Goal: Task Accomplishment & Management: Manage account settings

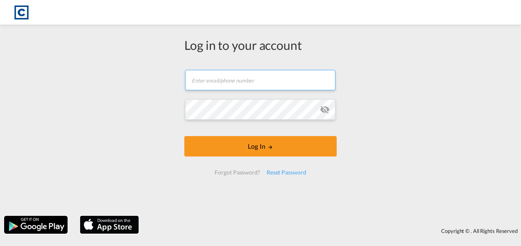
click at [245, 81] on input "text" at bounding box center [260, 80] width 150 height 20
paste input "[PERSON_NAME][EMAIL_ADDRESS][DOMAIN_NAME]"
type input "[PERSON_NAME][EMAIL_ADDRESS][DOMAIN_NAME]"
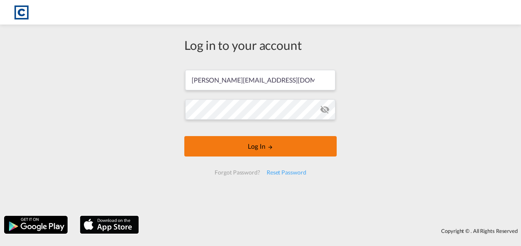
click at [253, 143] on button "Log In" at bounding box center [260, 146] width 152 height 20
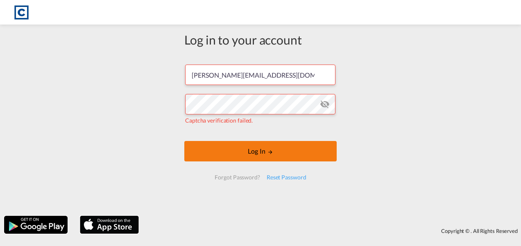
click at [261, 151] on button "Log In" at bounding box center [260, 151] width 152 height 20
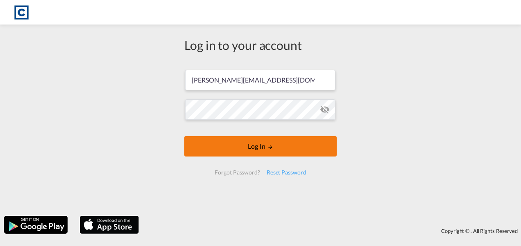
click at [261, 146] on button "Log In" at bounding box center [260, 146] width 152 height 20
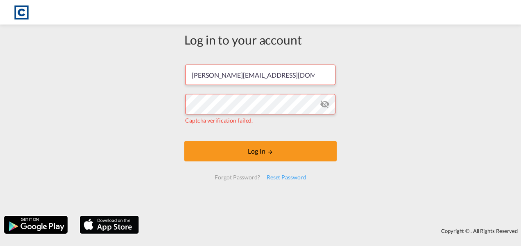
click at [325, 106] on md-icon "icon-eye-off" at bounding box center [325, 104] width 10 height 10
click at [225, 166] on form "[PERSON_NAME][EMAIL_ADDRESS][DOMAIN_NAME] Captcha verification failed. Log In F…" at bounding box center [260, 122] width 152 height 131
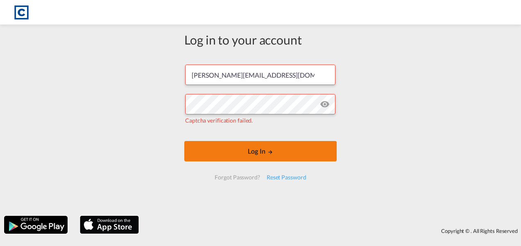
click at [228, 156] on button "Log In" at bounding box center [260, 151] width 152 height 20
